Goal: Information Seeking & Learning: Learn about a topic

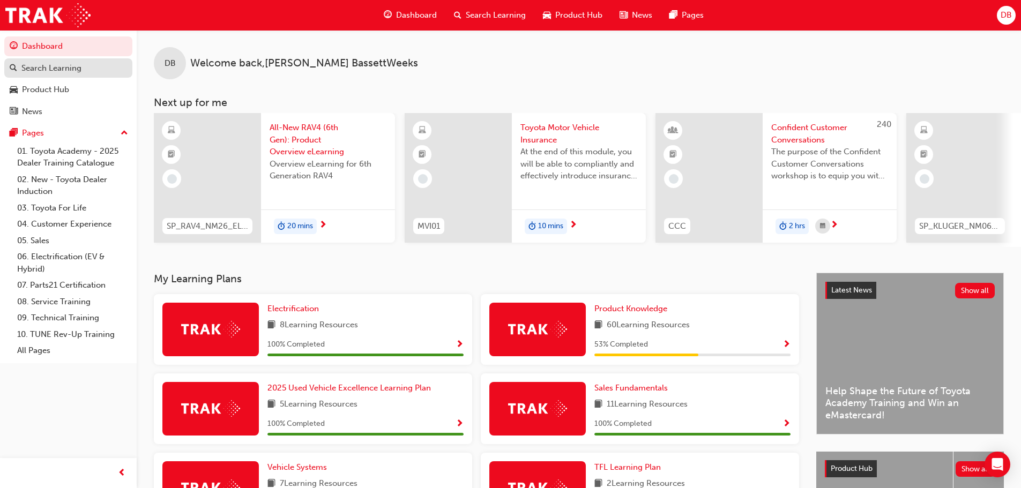
click at [81, 77] on link "Search Learning" at bounding box center [68, 68] width 128 height 20
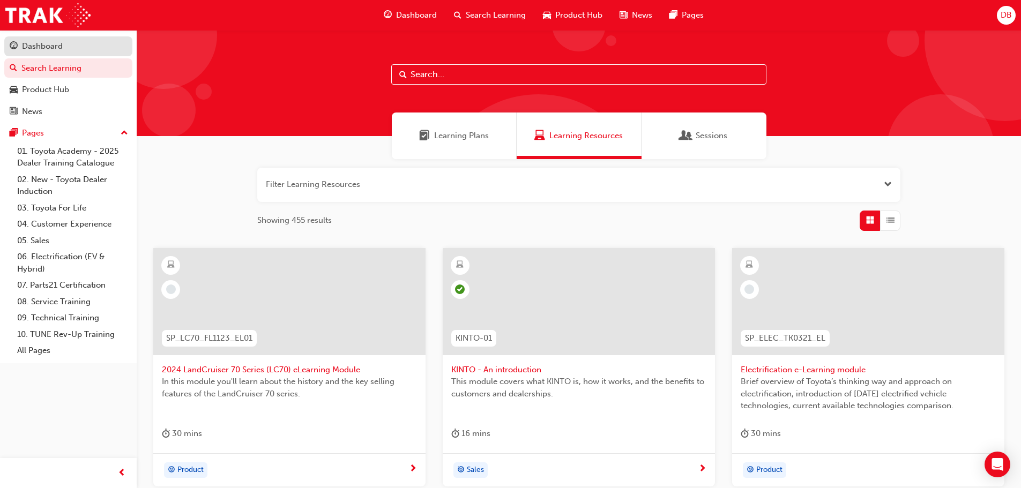
click at [80, 47] on div "Dashboard" at bounding box center [68, 46] width 117 height 13
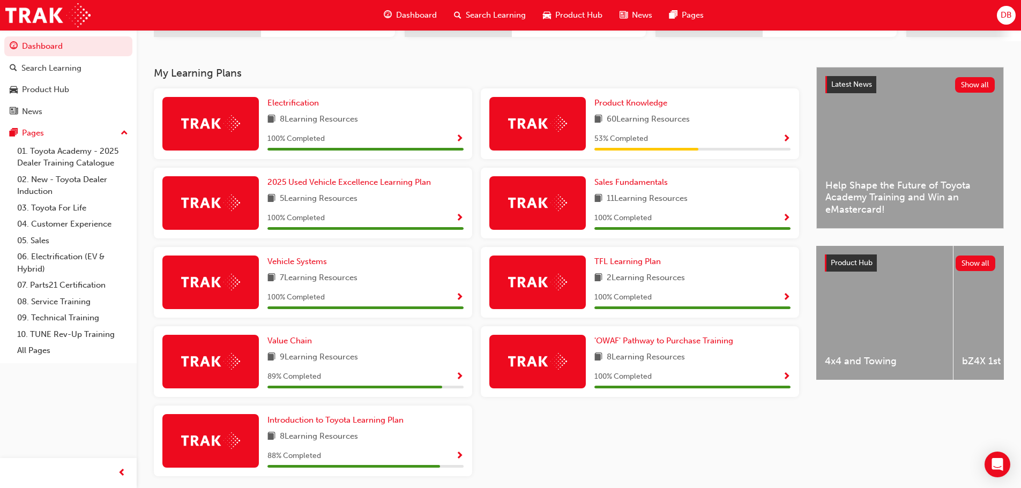
scroll to position [214, 0]
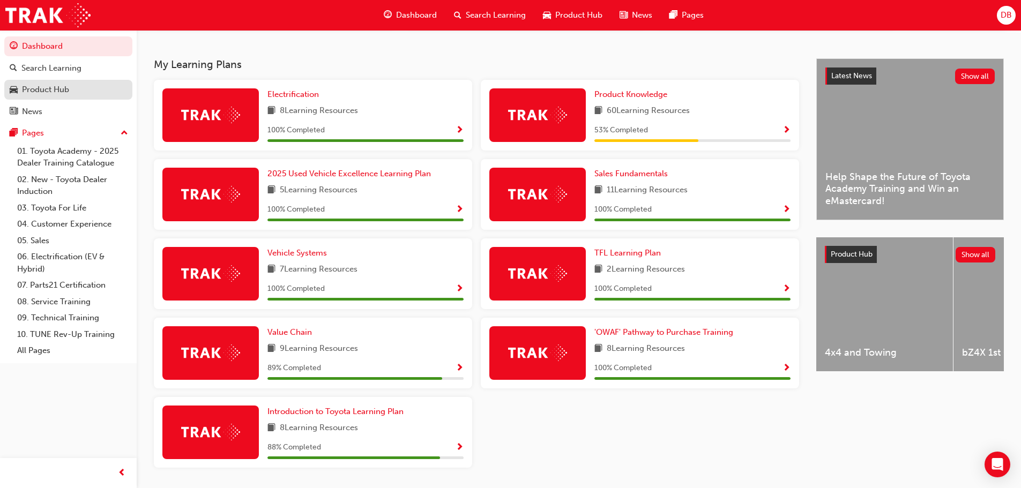
click at [94, 89] on div "Product Hub" at bounding box center [68, 89] width 117 height 13
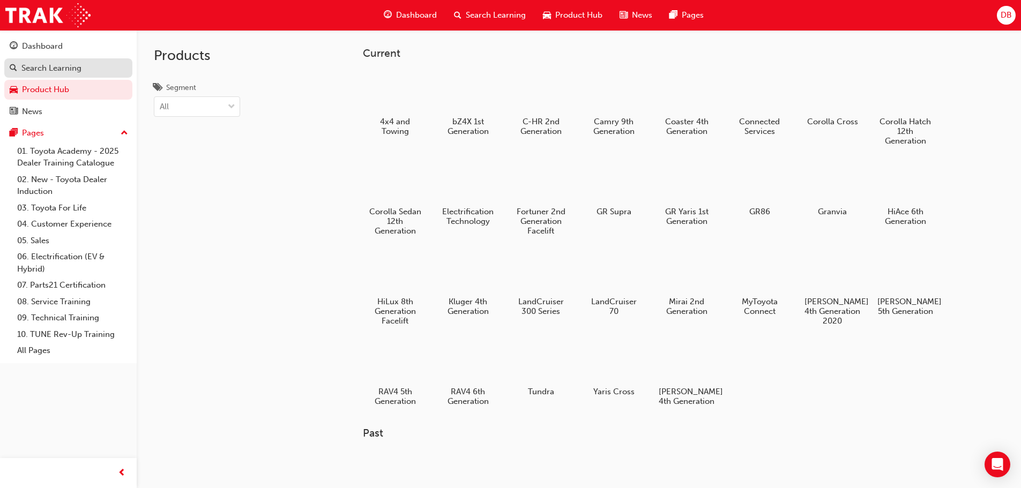
click at [79, 69] on div "Search Learning" at bounding box center [51, 68] width 60 height 12
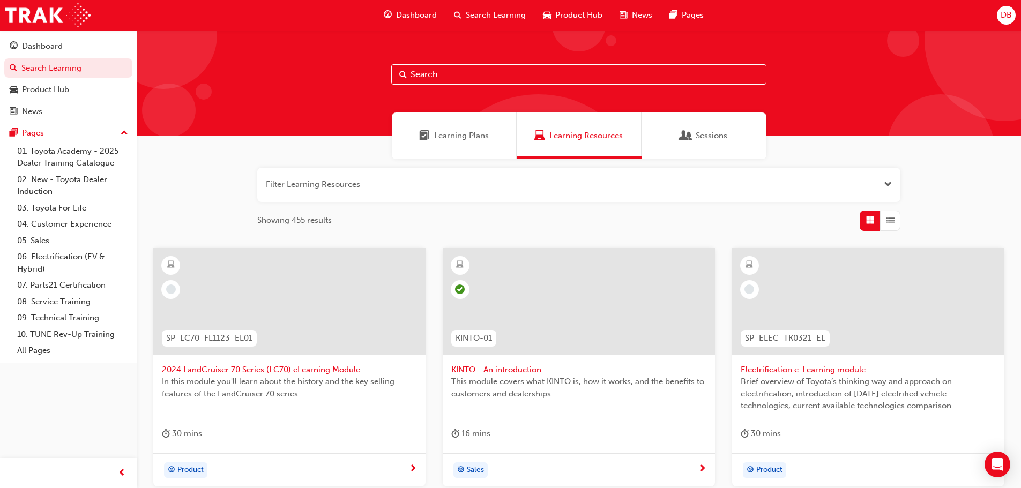
click at [517, 71] on input "text" at bounding box center [578, 74] width 375 height 20
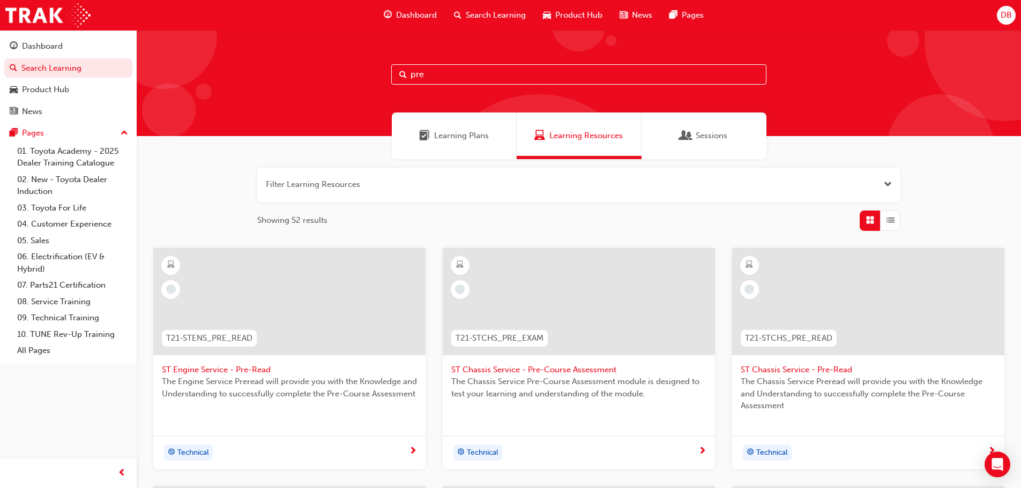
click at [469, 138] on span "Learning Plans" at bounding box center [461, 136] width 55 height 12
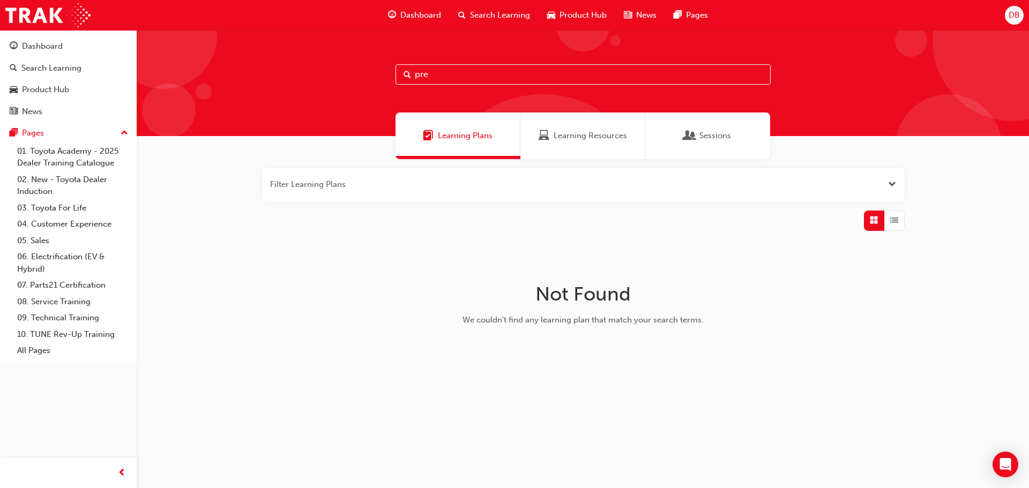
click at [549, 123] on div "Learning Resources" at bounding box center [582, 136] width 125 height 47
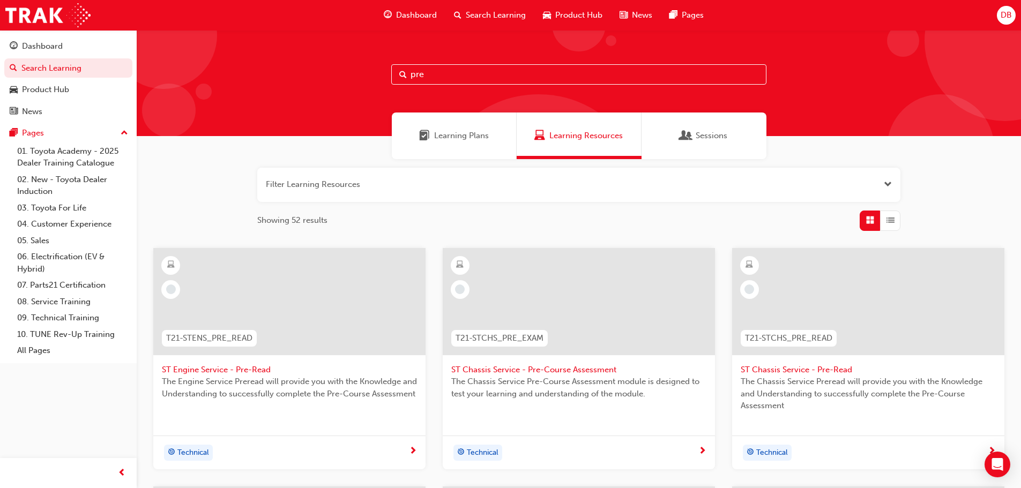
click at [472, 131] on span "Learning Plans" at bounding box center [461, 136] width 55 height 12
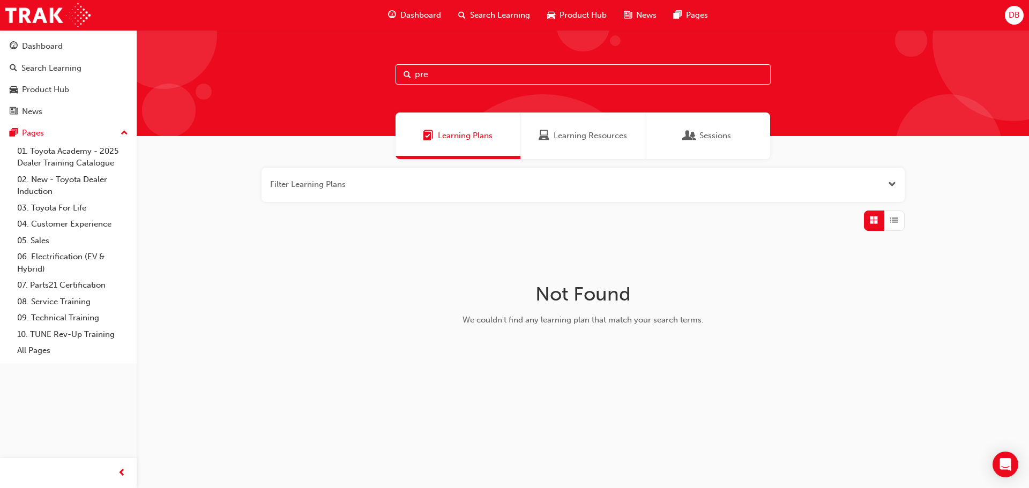
drag, startPoint x: 322, startPoint y: 83, endPoint x: 299, endPoint y: 77, distance: 23.1
click at [299, 77] on div "pre" at bounding box center [583, 83] width 892 height 106
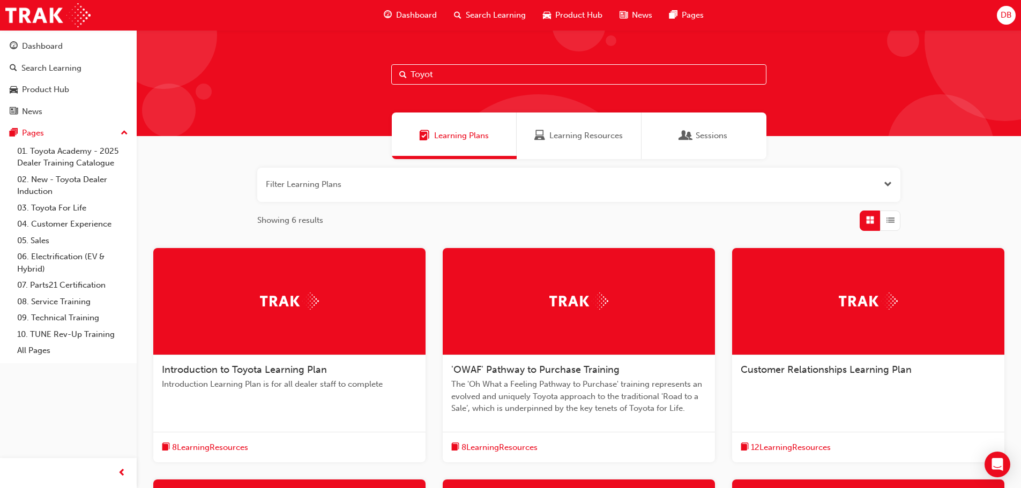
type input "Toyota"
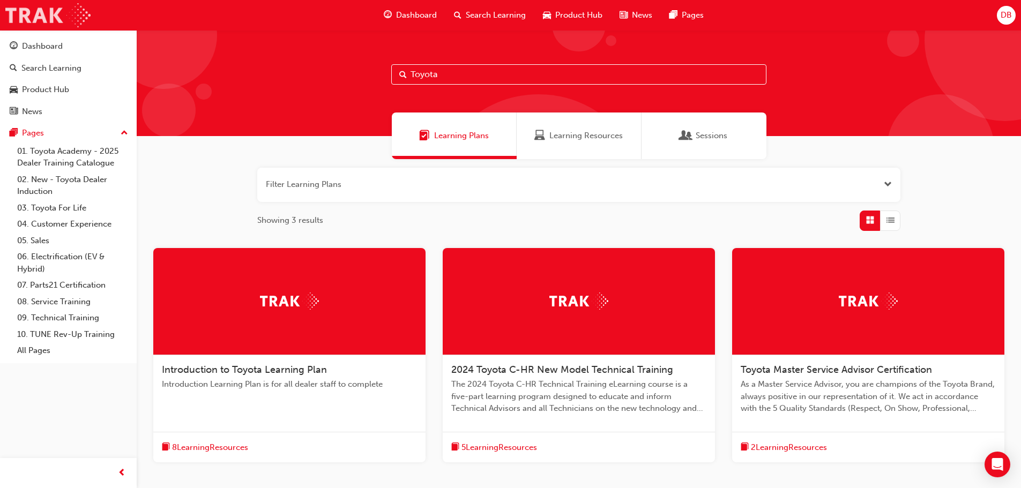
drag, startPoint x: 475, startPoint y: 65, endPoint x: 12, endPoint y: 5, distance: 467.0
click at [12, 5] on div "Dashboard Search Learning Product Hub News Pages DB Dashboard Search Learning P…" at bounding box center [510, 244] width 1021 height 488
